Goal: Information Seeking & Learning: Learn about a topic

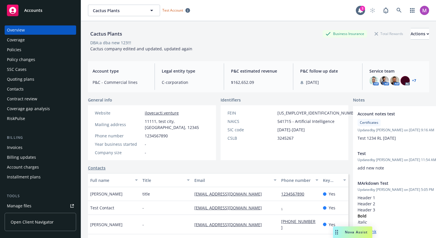
scroll to position [79, 0]
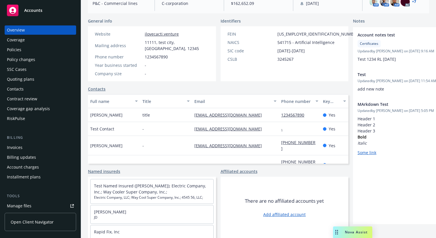
click at [18, 49] on div "Policies" at bounding box center [14, 49] width 14 height 9
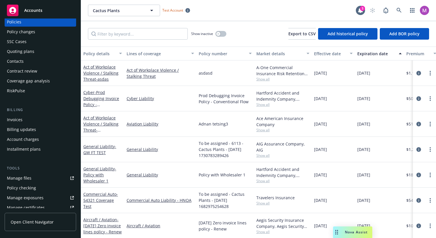
scroll to position [39, 0]
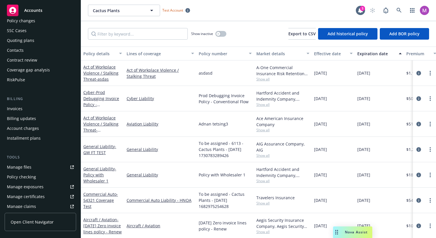
click at [16, 167] on div "Manage files" at bounding box center [19, 166] width 25 height 9
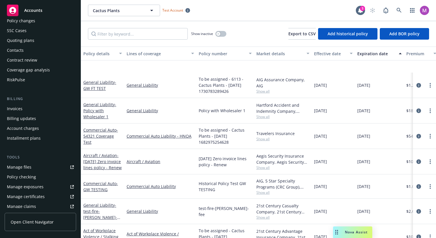
scroll to position [117, 0]
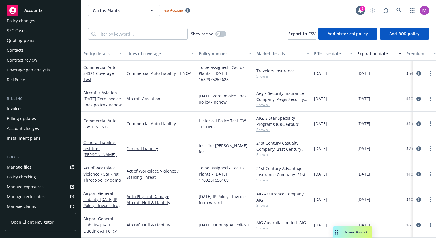
click at [419, 77] on div at bounding box center [424, 73] width 23 height 25
click at [419, 72] on icon "circleInformation" at bounding box center [419, 73] width 5 height 5
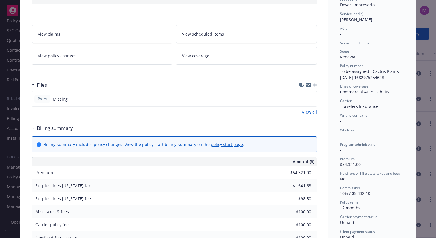
scroll to position [70, 0]
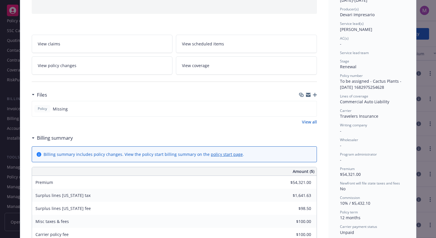
click at [7, 106] on div "Policy Commercial Auto - 54321 Coverage Test Add internal notes here... View cl…" at bounding box center [218, 119] width 436 height 238
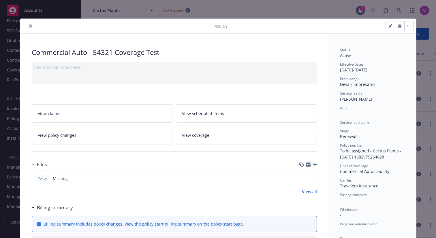
click at [30, 26] on icon "close" at bounding box center [30, 25] width 3 height 3
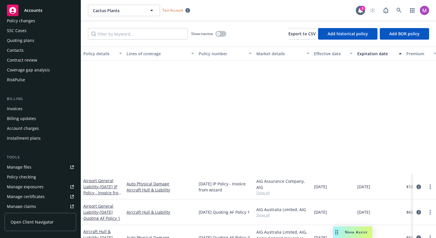
scroll to position [311, 0]
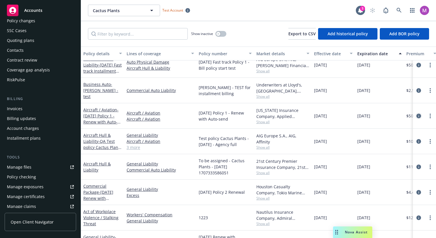
click at [420, 115] on icon "circleInformation" at bounding box center [419, 115] width 5 height 5
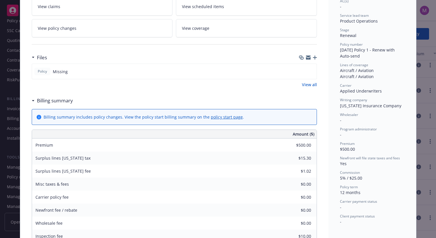
scroll to position [111, 0]
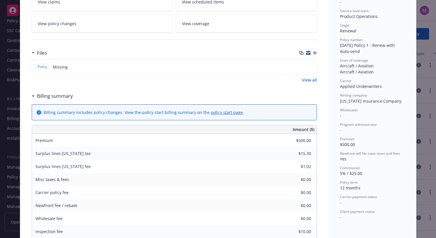
click at [422, 69] on div "Policy Aircraft / Aviation - Mar 3 Policy 1 - Renew with Auto-send Add internal…" at bounding box center [218, 119] width 436 height 238
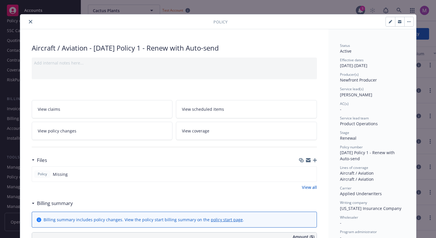
scroll to position [0, 0]
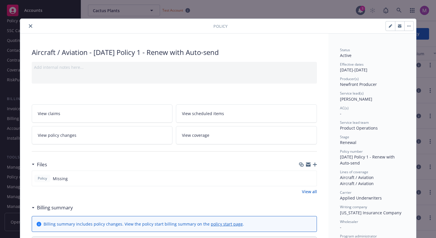
click at [28, 25] on button "close" at bounding box center [30, 26] width 7 height 7
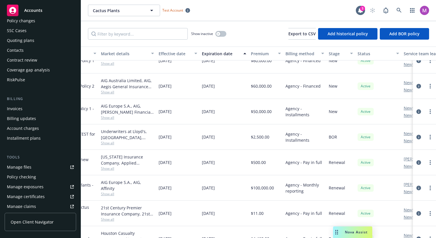
scroll to position [269, 202]
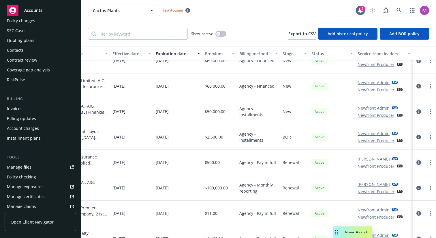
click at [419, 162] on icon "circleInformation" at bounding box center [419, 162] width 5 height 5
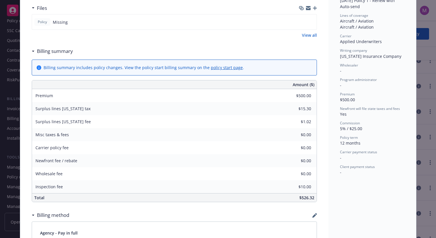
scroll to position [132, 0]
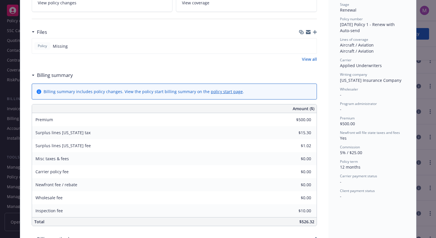
click at [424, 50] on div "Policy Aircraft / Aviation - Mar 3 Policy 1 - Renew with Auto-send Add internal…" at bounding box center [218, 119] width 436 height 238
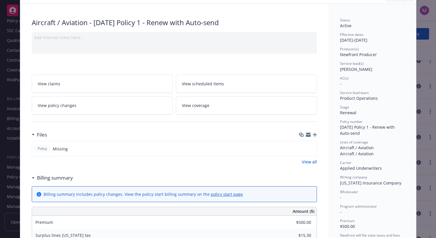
scroll to position [0, 0]
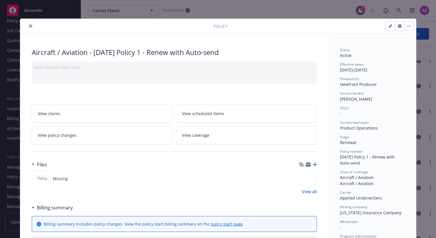
click at [29, 26] on icon "close" at bounding box center [30, 25] width 3 height 3
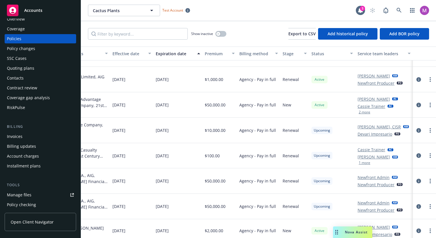
scroll to position [11, 0]
click at [42, 92] on div "Overview Coverage Policies Policy changes SSC Cases Quoting plans Contacts Cont…" at bounding box center [41, 63] width 72 height 98
click at [42, 94] on div "Coverage gap analysis" at bounding box center [28, 97] width 43 height 9
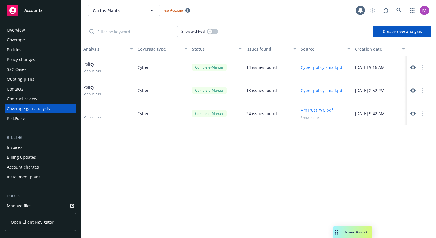
click at [325, 69] on button "Cyber policy small.pdf" at bounding box center [322, 67] width 43 height 6
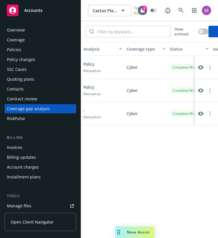
click at [32, 80] on div "Quoting plans" at bounding box center [20, 78] width 27 height 9
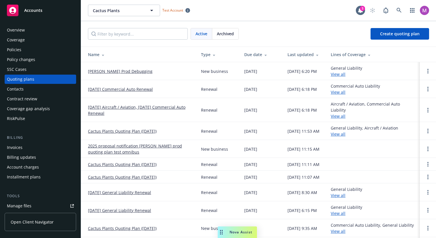
drag, startPoint x: 339, startPoint y: 231, endPoint x: 224, endPoint y: 229, distance: 114.9
click at [223, 229] on div "Drag to move" at bounding box center [221, 232] width 7 height 12
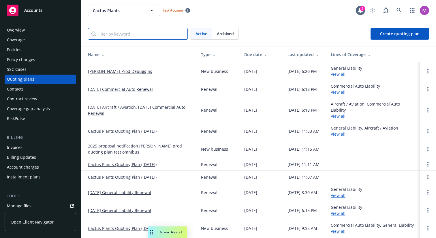
click at [154, 33] on input "Filter by keyword..." at bounding box center [138, 34] width 100 height 12
click at [221, 16] on div "Cactus Plants Cactus Plants Test Account 3" at bounding box center [258, 10] width 355 height 21
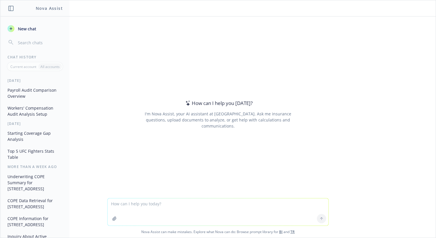
click at [150, 190] on div "How can I help you [DATE]? I'm Nova Assist, your AI assistant at Newfront. Ask …" at bounding box center [218, 106] width 436 height 181
click at [144, 200] on textarea at bounding box center [218, 211] width 221 height 27
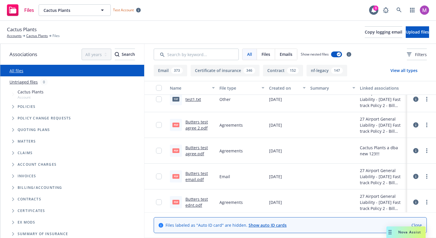
scroll to position [10, 0]
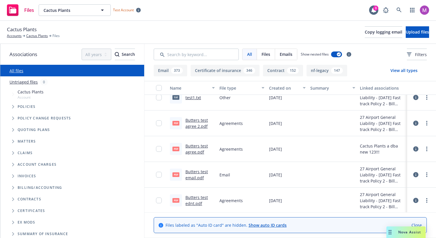
click at [15, 107] on span "Tree Example" at bounding box center [12, 106] width 9 height 9
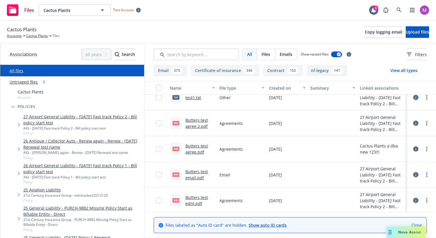
click at [31, 120] on link "27 Airport General Liability - [DATE] Fast track Policy 2 - Bill policy start t…" at bounding box center [82, 119] width 119 height 12
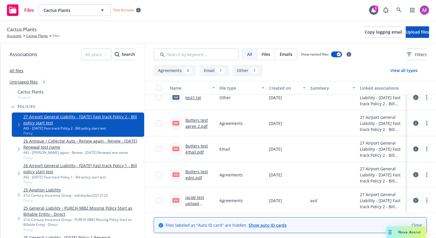
click at [62, 115] on link "27 Airport General Liability - [DATE] Fast track Policy 2 - Bill policy start t…" at bounding box center [82, 119] width 119 height 12
click at [107, 134] on span "Policy" at bounding box center [82, 132] width 119 height 5
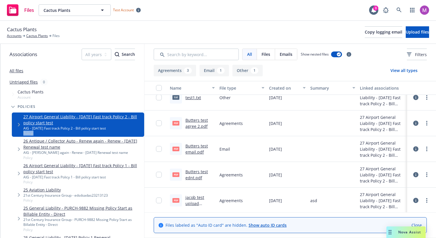
click at [107, 134] on span "Policy" at bounding box center [82, 132] width 119 height 5
click at [70, 126] on div "AIG - [DATE] Fast track Policy 2 - Bill policy start test" at bounding box center [82, 128] width 119 height 5
click at [44, 120] on link "27 Airport General Liability - [DATE] Fast track Policy 2 - Bill policy start t…" at bounding box center [82, 119] width 119 height 12
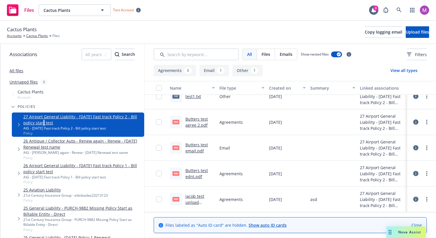
scroll to position [24, 0]
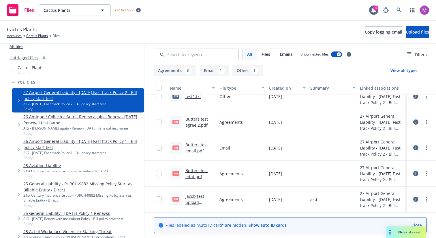
click at [31, 143] on link "26 Airport General Liability - [DATE] Fast track Policy 1 - Bill policy start t…" at bounding box center [82, 144] width 119 height 12
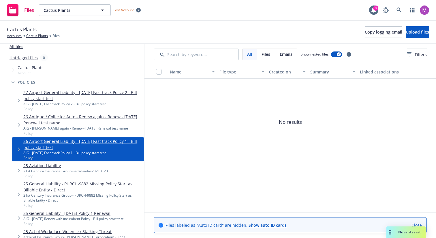
click at [65, 117] on link "26 Antique / Collector Auto - Renew again - Renew - [DATE] Renewal test name" at bounding box center [82, 119] width 119 height 12
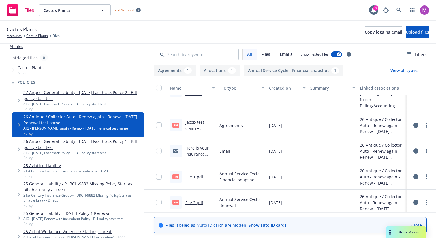
scroll to position [29, 0]
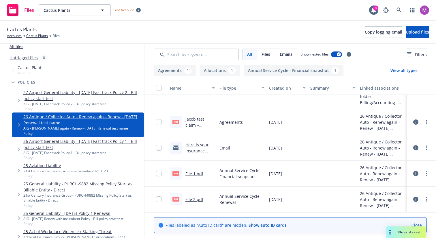
click at [198, 120] on link "jacob test claim + policy.pdf" at bounding box center [195, 125] width 19 height 18
click at [74, 162] on div "25 Aviation Liability 21st Century Insurance Group - edsdsadas23213123 Policy" at bounding box center [78, 170] width 132 height 18
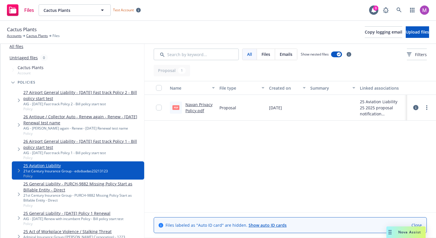
click at [195, 106] on link "Navan Privacy Policy.pdf" at bounding box center [199, 108] width 27 height 12
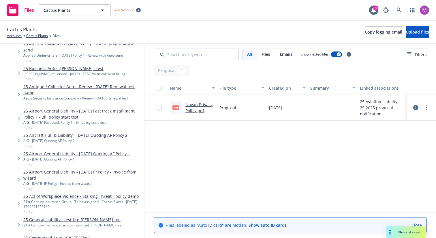
click at [49, 154] on div "25 Airport General Liability - [DATE] Quoting AF Policy 1 AIG - [DATE] Quoting …" at bounding box center [78, 158] width 132 height 18
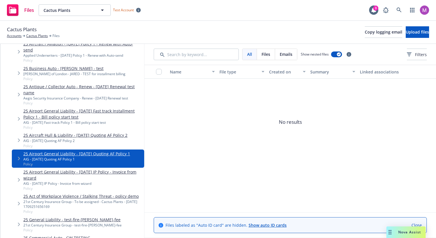
click at [46, 169] on link "25 Airport General Liability - [DATE] IP Policy - Invoice from wizard" at bounding box center [82, 175] width 119 height 12
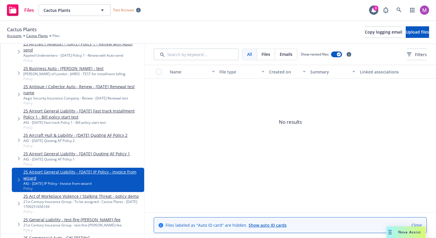
scroll to position [403, 0]
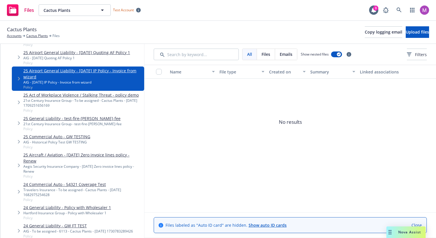
click at [44, 183] on div "24 Commercial Auto - 54321 Coverage Test Travelers Insurance - To be assigned -…" at bounding box center [82, 191] width 119 height 21
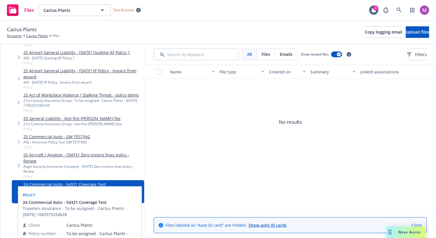
click at [61, 164] on div "Aegis Security Insurance Company - [DATE] Zero invoice lines policy - Renew" at bounding box center [82, 169] width 119 height 10
